Goal: Find contact information: Find contact information

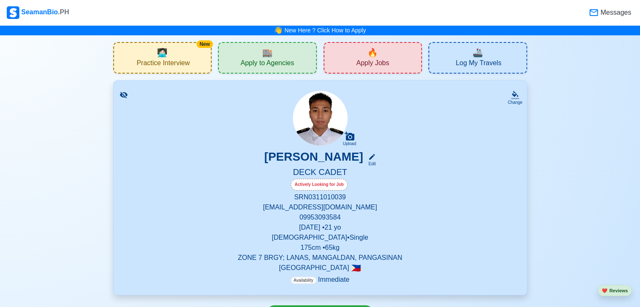
click at [277, 53] on div "🏬 Apply to Agencies" at bounding box center [267, 58] width 99 height 32
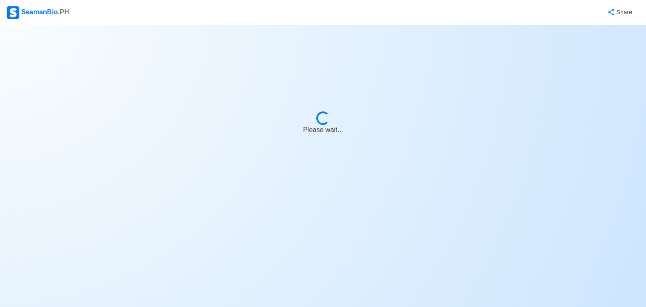
click at [192, 45] on div "SeamanBio .PH Share Loading... Please wait..." at bounding box center [323, 22] width 646 height 45
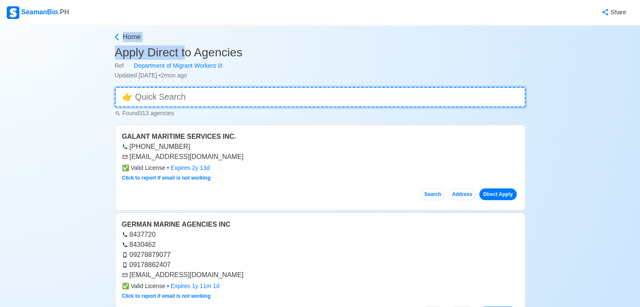
click at [335, 98] on input at bounding box center [320, 97] width 411 height 20
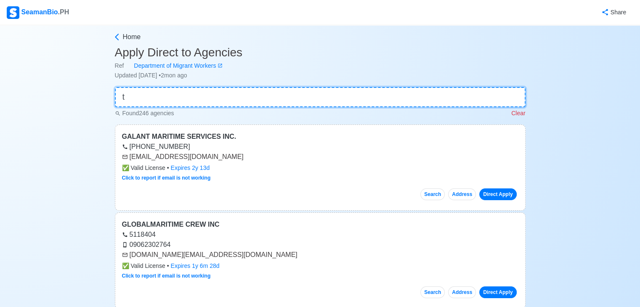
type input "t"
click at [281, 95] on input "t" at bounding box center [320, 97] width 411 height 20
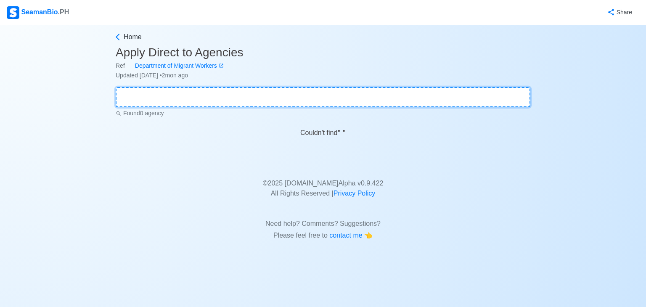
click at [251, 98] on input at bounding box center [323, 97] width 415 height 20
click at [250, 98] on input at bounding box center [323, 97] width 415 height 20
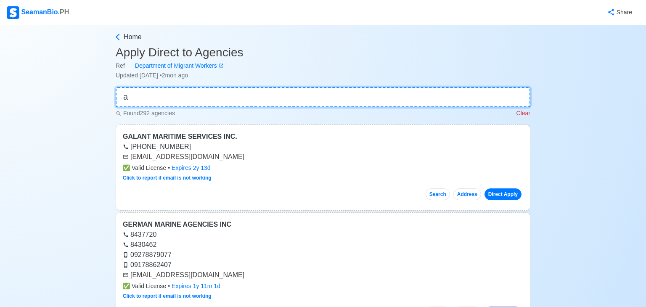
click at [250, 98] on input "a" at bounding box center [323, 97] width 415 height 20
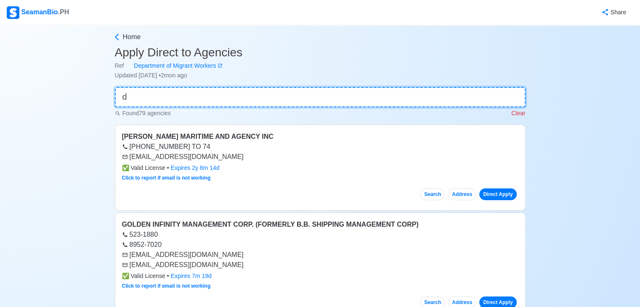
click at [250, 98] on input "d" at bounding box center [320, 97] width 411 height 20
type input "d"
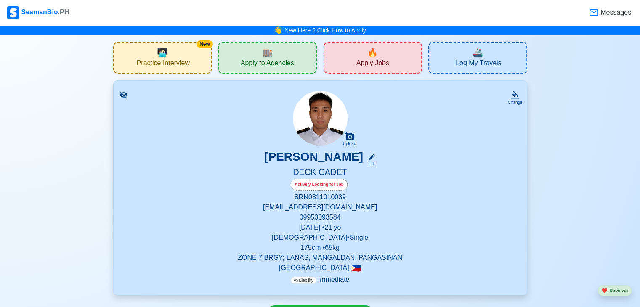
click at [273, 66] on span "Apply to Agencies" at bounding box center [267, 64] width 53 height 11
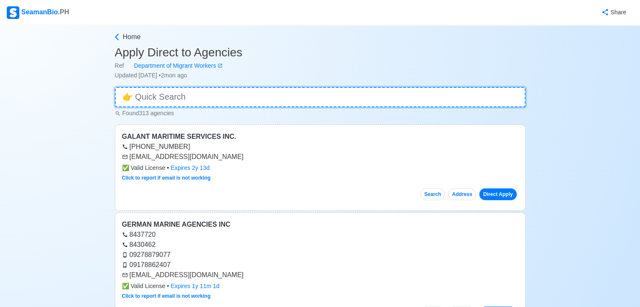
click at [263, 93] on input at bounding box center [320, 97] width 411 height 20
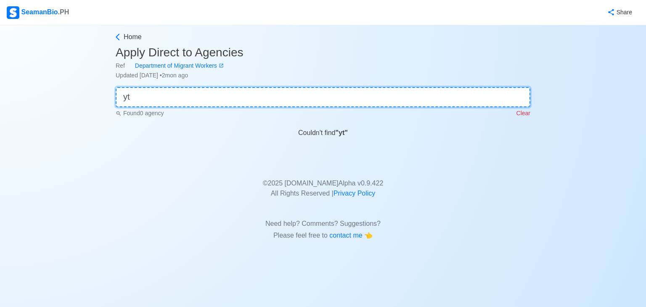
type input "y"
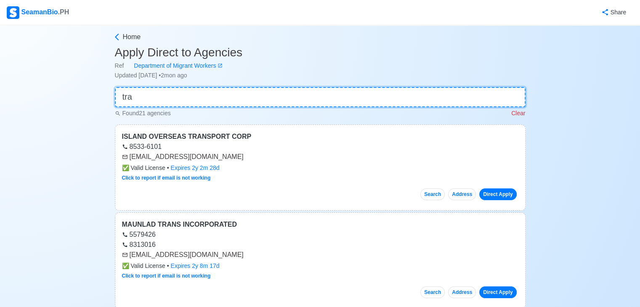
click at [263, 94] on input "tra" at bounding box center [320, 97] width 411 height 20
click at [261, 93] on input "trans" at bounding box center [320, 97] width 411 height 20
click at [191, 89] on input "trans" at bounding box center [320, 97] width 411 height 20
click at [191, 92] on input "trans" at bounding box center [320, 97] width 411 height 20
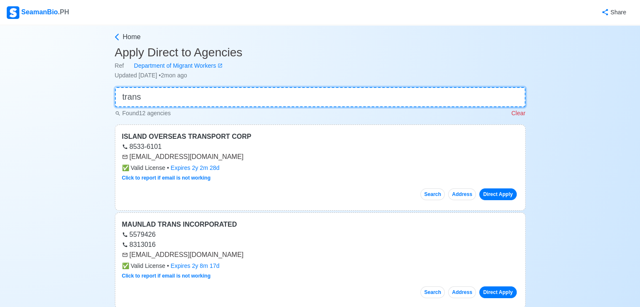
click at [189, 93] on input "trans" at bounding box center [320, 97] width 411 height 20
type input "t"
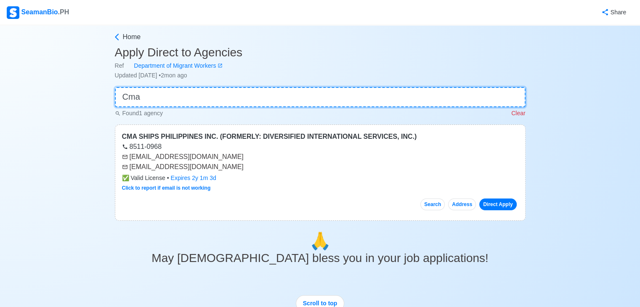
type input "Cma"
drag, startPoint x: 129, startPoint y: 157, endPoint x: 201, endPoint y: 158, distance: 72.0
click at [201, 158] on div "[EMAIL_ADDRESS][DOMAIN_NAME]" at bounding box center [320, 157] width 396 height 10
copy div "[EMAIL_ADDRESS][DOMAIN_NAME]"
drag, startPoint x: 129, startPoint y: 166, endPoint x: 189, endPoint y: 170, distance: 59.9
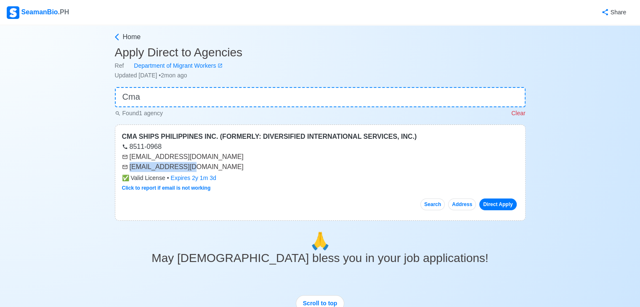
click at [189, 170] on div "[EMAIL_ADDRESS][DOMAIN_NAME]" at bounding box center [320, 167] width 396 height 10
copy div "[EMAIL_ADDRESS][DOMAIN_NAME]"
click at [174, 101] on input "Cma" at bounding box center [320, 97] width 411 height 20
click at [175, 101] on input "Cma" at bounding box center [320, 97] width 411 height 20
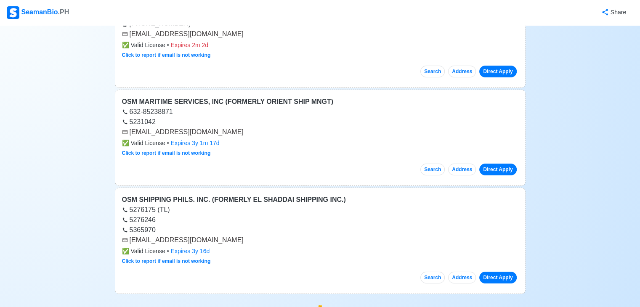
scroll to position [144, 0]
type input "osm"
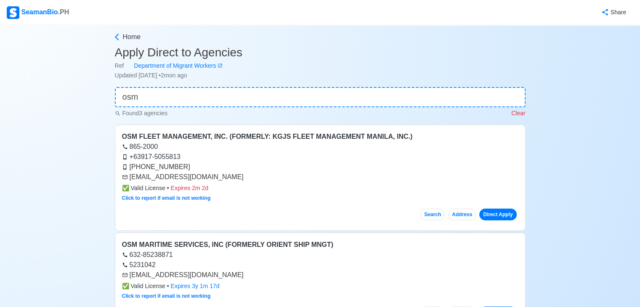
click at [205, 108] on div "Found 3 agencies Clear" at bounding box center [320, 112] width 411 height 11
click at [206, 105] on input "osm" at bounding box center [320, 97] width 411 height 20
click at [208, 104] on input "osm" at bounding box center [320, 97] width 411 height 20
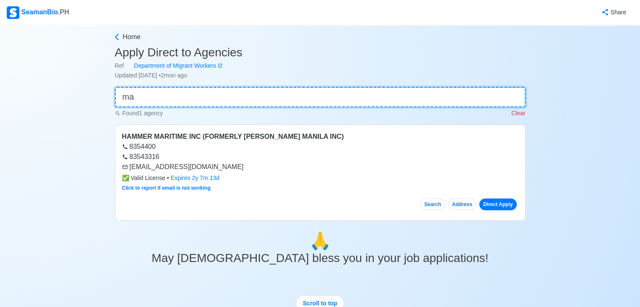
type input "m"
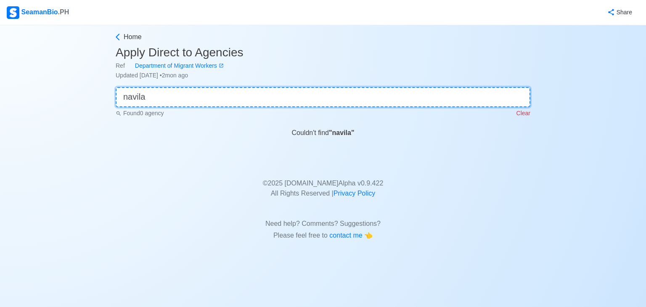
click at [221, 104] on input "navila" at bounding box center [323, 97] width 415 height 20
click at [221, 103] on input "navila" at bounding box center [323, 97] width 415 height 20
click at [222, 103] on input "navila" at bounding box center [323, 97] width 415 height 20
type input "n"
type input "foscon"
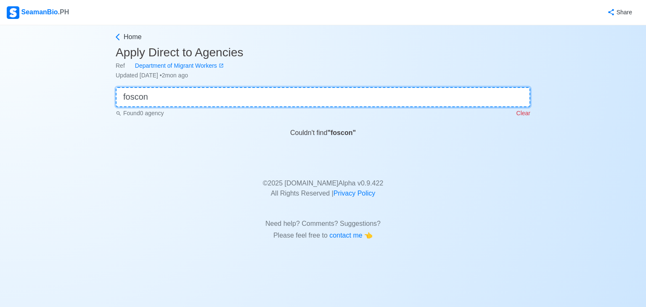
click at [223, 98] on input "foscon" at bounding box center [323, 97] width 415 height 20
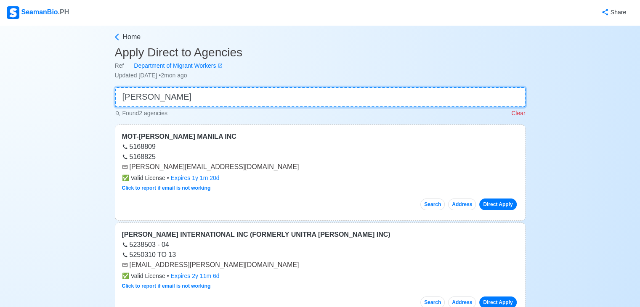
type input "barko"
drag, startPoint x: 130, startPoint y: 264, endPoint x: 212, endPoint y: 265, distance: 81.7
click at [212, 265] on div "[EMAIL_ADDRESS][PERSON_NAME][DOMAIN_NAME]" at bounding box center [320, 265] width 396 height 10
copy div "[EMAIL_ADDRESS][PERSON_NAME][DOMAIN_NAME]"
click at [170, 96] on input "barko" at bounding box center [320, 97] width 411 height 20
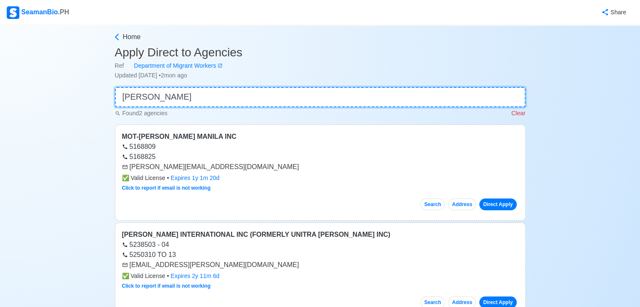
click at [170, 96] on input "barko" at bounding box center [320, 97] width 411 height 20
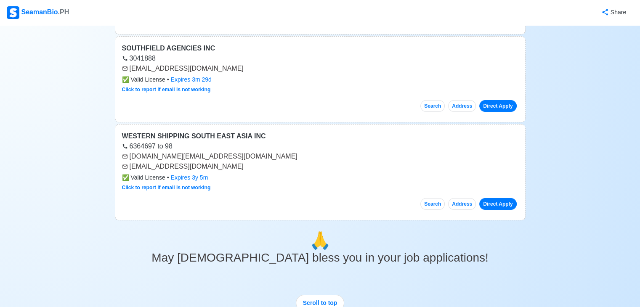
scroll to position [248, 0]
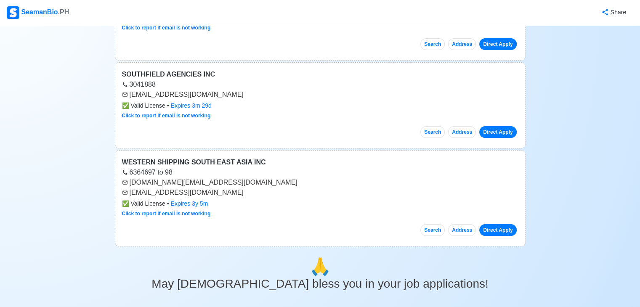
type input "sout"
drag, startPoint x: 130, startPoint y: 92, endPoint x: 234, endPoint y: 94, distance: 104.4
click at [234, 94] on div "[EMAIL_ADDRESS][DOMAIN_NAME]" at bounding box center [320, 95] width 396 height 10
copy div "[EMAIL_ADDRESS][DOMAIN_NAME]"
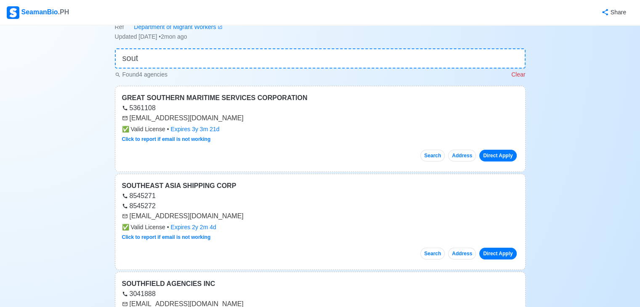
scroll to position [35, 0]
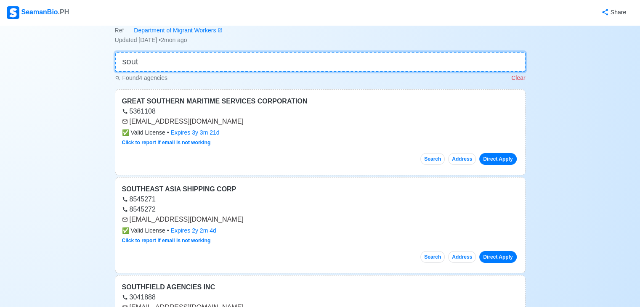
click at [185, 66] on input "sout" at bounding box center [320, 62] width 411 height 20
click at [185, 65] on input "sout" at bounding box center [320, 62] width 411 height 20
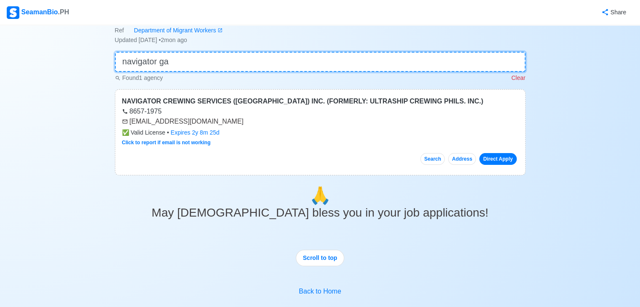
scroll to position [0, 0]
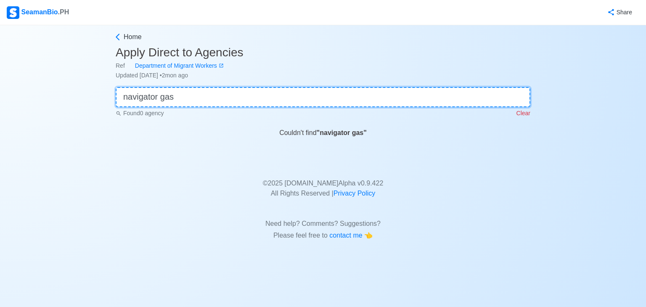
type input "navigator gas"
click at [229, 102] on input "navigator gas" at bounding box center [323, 97] width 415 height 20
click at [229, 101] on input "navigator gas" at bounding box center [323, 97] width 415 height 20
type input "mei"
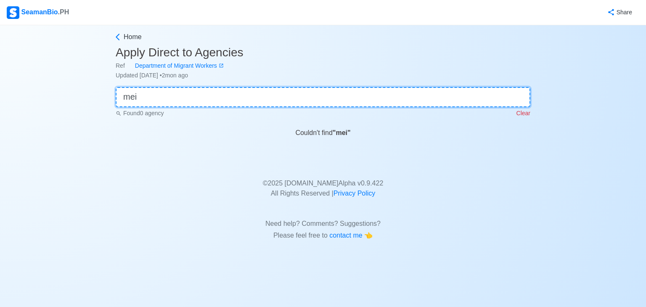
click at [176, 98] on input "mei" at bounding box center [323, 97] width 415 height 20
type input "solphia"
click at [236, 90] on input "solphia" at bounding box center [323, 97] width 415 height 20
click at [236, 91] on input "solphia" at bounding box center [323, 97] width 415 height 20
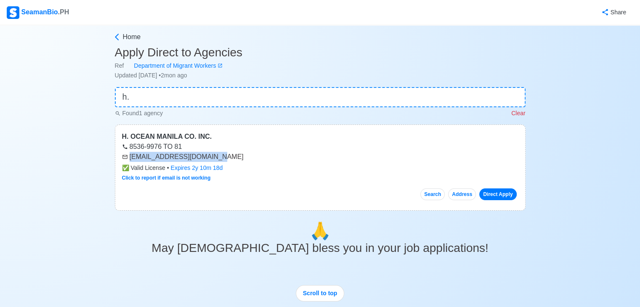
drag, startPoint x: 130, startPoint y: 157, endPoint x: 215, endPoint y: 153, distance: 85.1
click at [215, 153] on div "[EMAIL_ADDRESS][DOMAIN_NAME]" at bounding box center [320, 157] width 396 height 10
copy div "[EMAIL_ADDRESS][DOMAIN_NAME]"
click at [170, 91] on input "h." at bounding box center [320, 97] width 411 height 20
click at [170, 93] on input "h." at bounding box center [320, 97] width 411 height 20
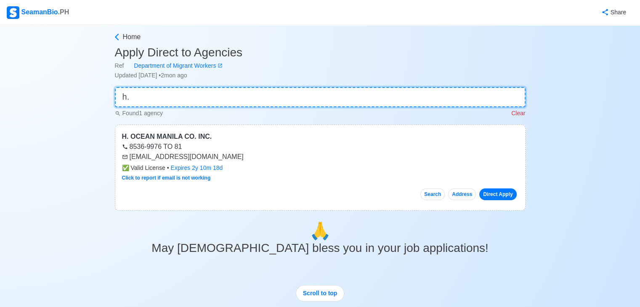
type input "h"
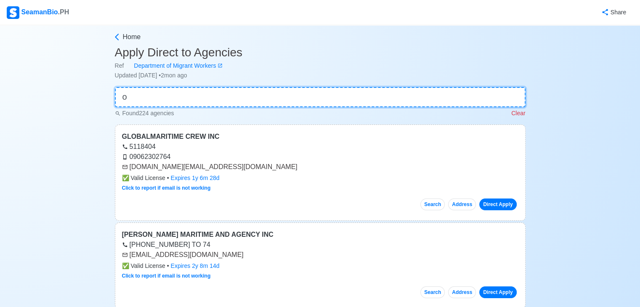
type input "ol"
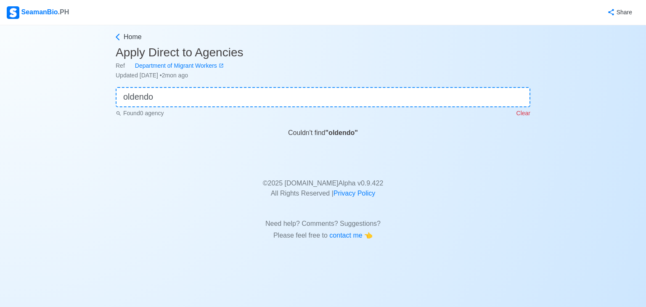
type input "oldendo"
click at [180, 91] on input "oldendo" at bounding box center [323, 97] width 415 height 20
click at [179, 93] on input "oldendo" at bounding box center [323, 97] width 415 height 20
click at [178, 95] on input "oldendo" at bounding box center [323, 97] width 415 height 20
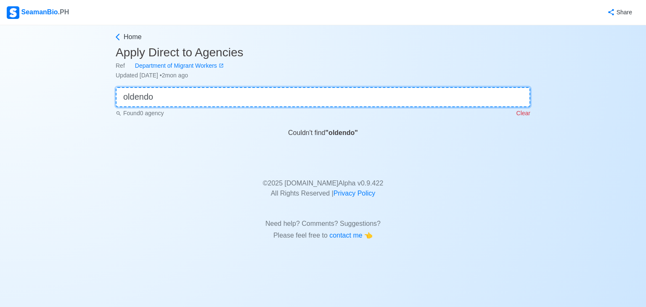
click at [178, 96] on input "oldendo" at bounding box center [323, 97] width 415 height 20
type input "[PERSON_NAME]"
